Goal: Check status: Check status

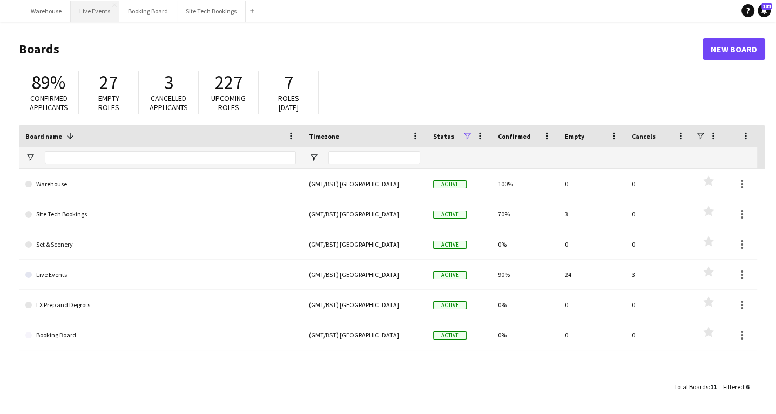
click at [102, 9] on button "Live Events Close" at bounding box center [95, 11] width 49 height 21
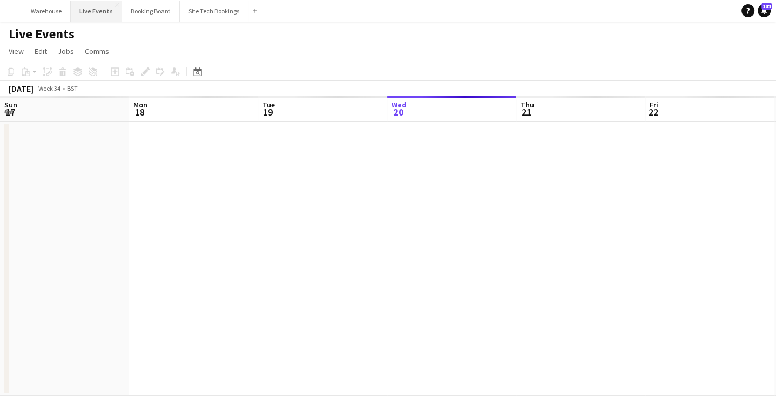
scroll to position [0, 258]
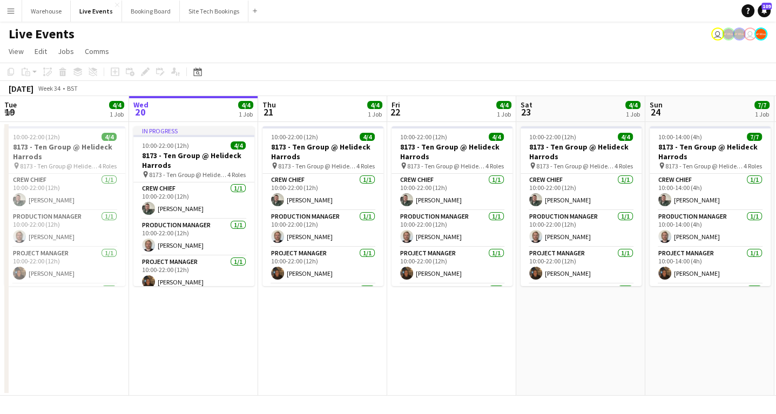
click at [220, 309] on app-date-cell "In progress 10:00-22:00 (12h) 4/4 8173 - Ten Group @ Helideck Harrods pin 8173 …" at bounding box center [193, 259] width 129 height 274
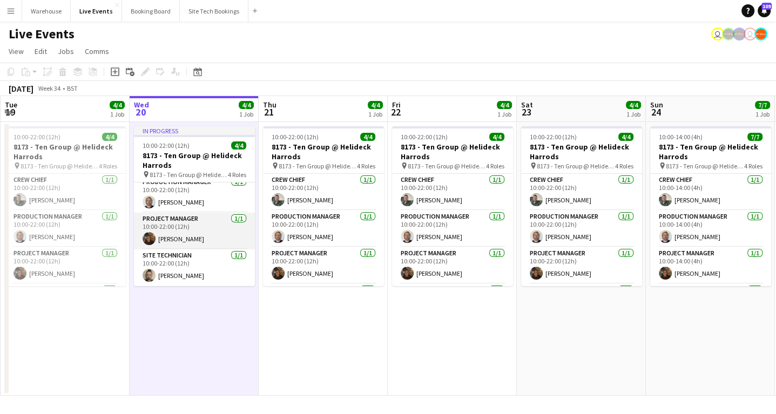
scroll to position [0, 0]
